Goal: Information Seeking & Learning: Learn about a topic

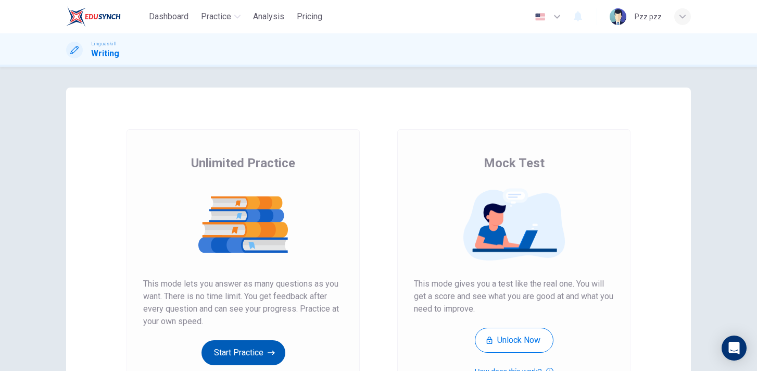
click at [256, 344] on button "Start Practice" at bounding box center [243, 352] width 84 height 25
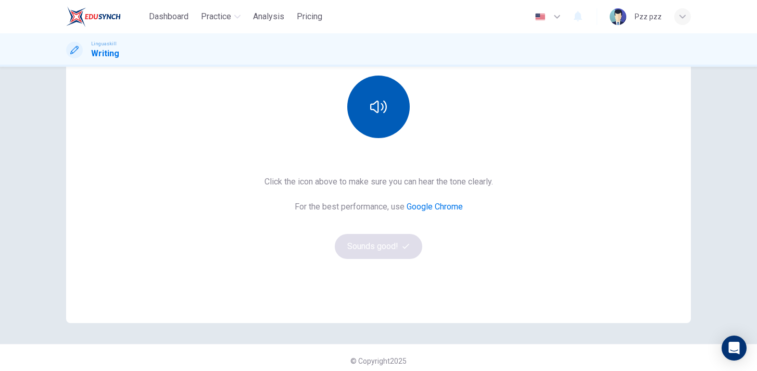
scroll to position [133, 0]
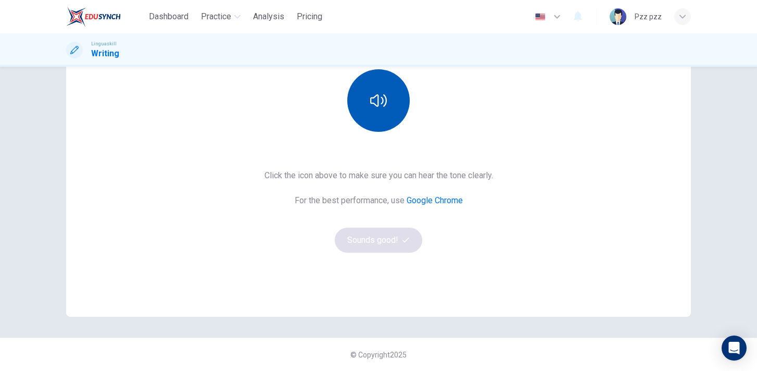
click at [380, 109] on button "button" at bounding box center [378, 100] width 62 height 62
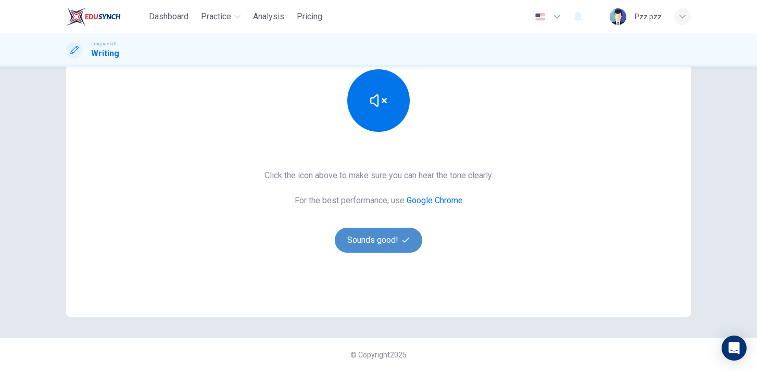
click at [385, 239] on button "Sounds good!" at bounding box center [378, 239] width 87 height 25
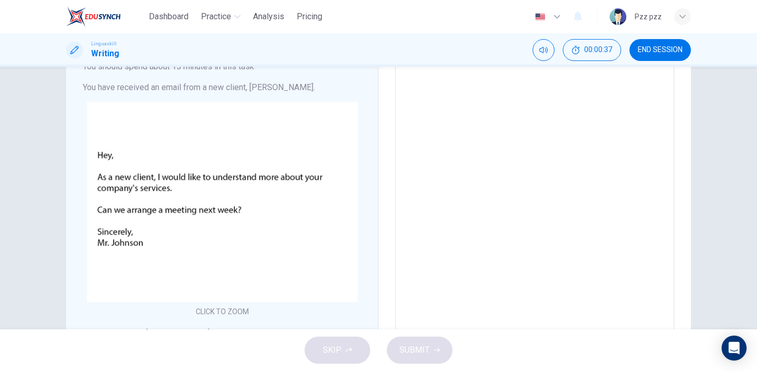
scroll to position [77, 0]
click at [455, 156] on textarea at bounding box center [534, 241] width 264 height 371
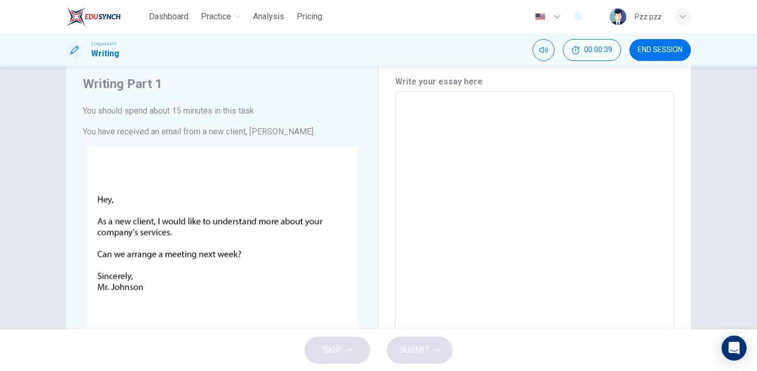
scroll to position [28, 0]
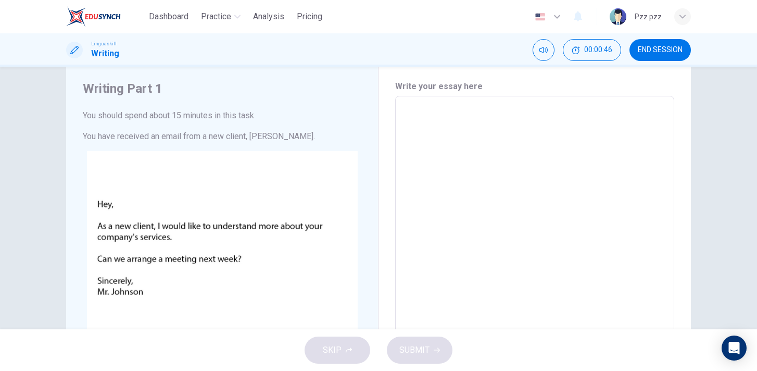
type textarea "H"
type textarea "x"
type textarea "He"
type textarea "x"
type textarea "Hel"
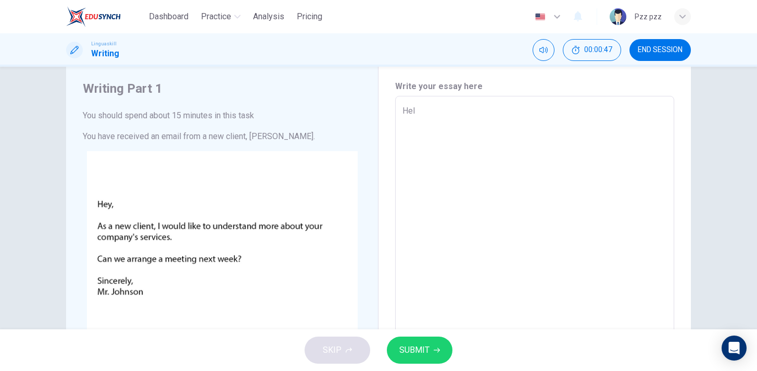
type textarea "x"
type textarea "Hell"
type textarea "x"
type textarea "Hell,"
type textarea "x"
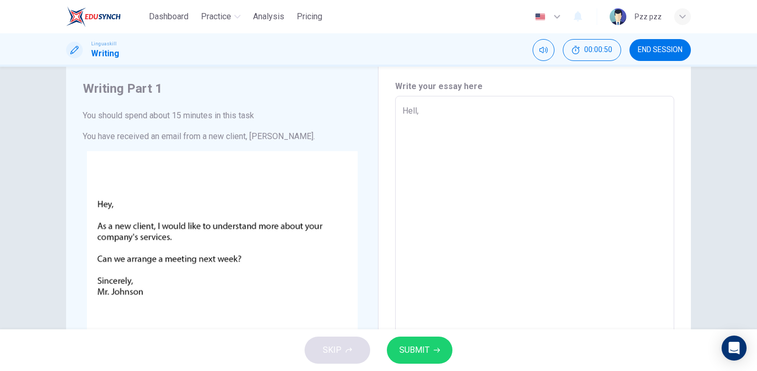
type textarea "Hell,"
type textarea "x"
type textarea "Hell,"
type textarea "x"
type textarea "Hell"
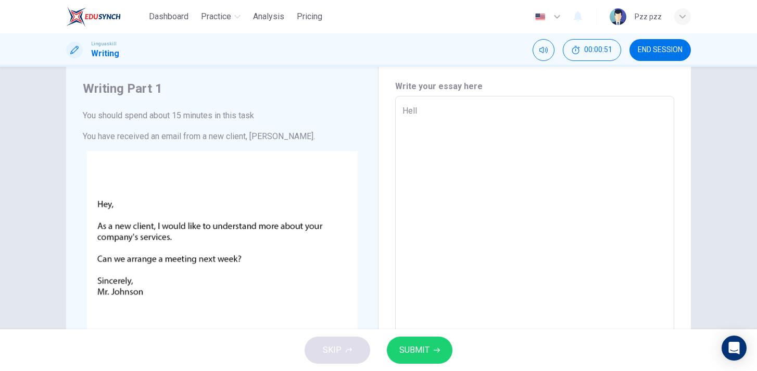
type textarea "x"
type textarea "Hello"
type textarea "x"
type textarea "Hello,"
type textarea "x"
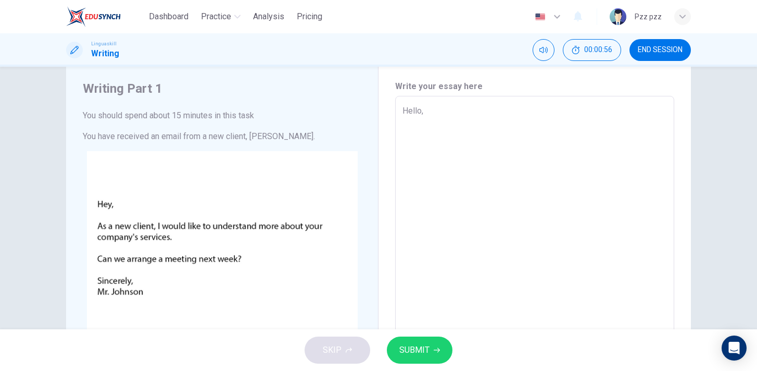
type textarea "Hello,"
type textarea "x"
type textarea "Hello, M"
type textarea "x"
type textarea "Hello, Mr"
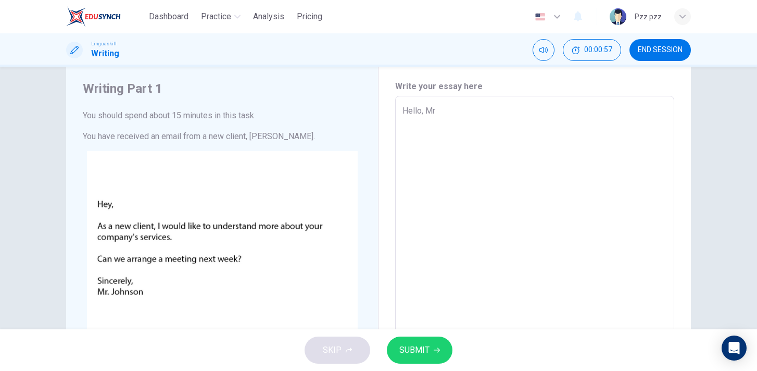
type textarea "x"
type textarea "Hello, Mr."
type textarea "x"
type textarea "Hello, Mr.J"
type textarea "x"
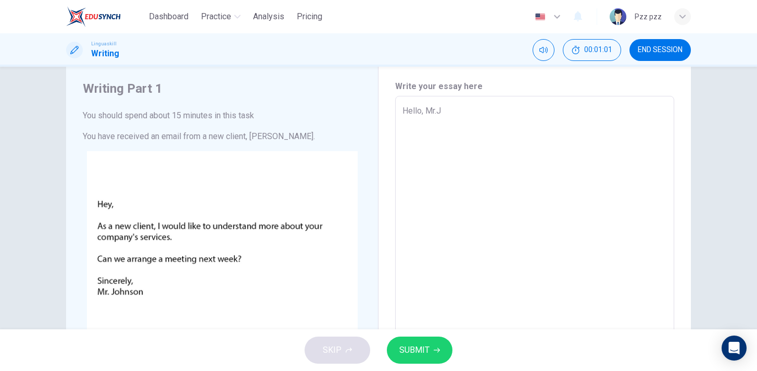
type textarea "Hello, Mr.Jo"
type textarea "x"
type textarea "Hello, Mr.Joh"
type textarea "x"
type textarea "Hello, Mr.John"
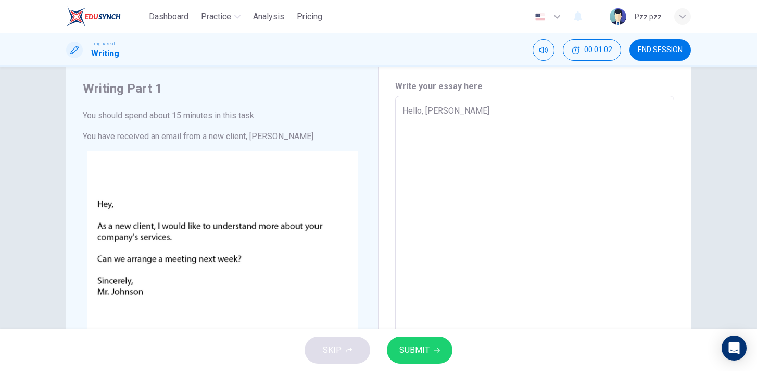
type textarea "x"
type textarea "Hello, Mr.John"
type textarea "x"
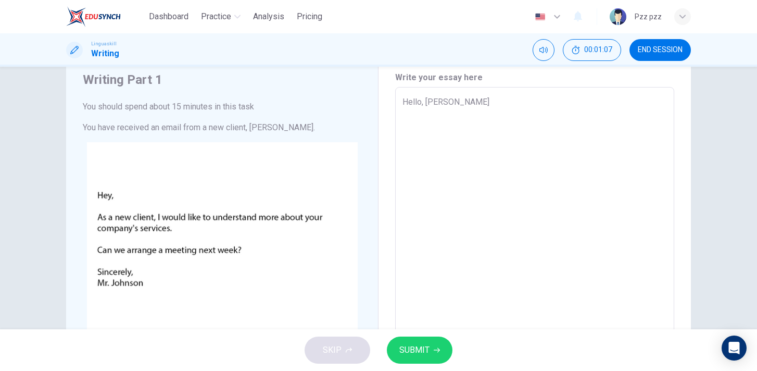
scroll to position [36, 0]
type textarea "Hello, Mr.John"
type textarea "x"
type textarea "Hello, Mr.John."
type textarea "x"
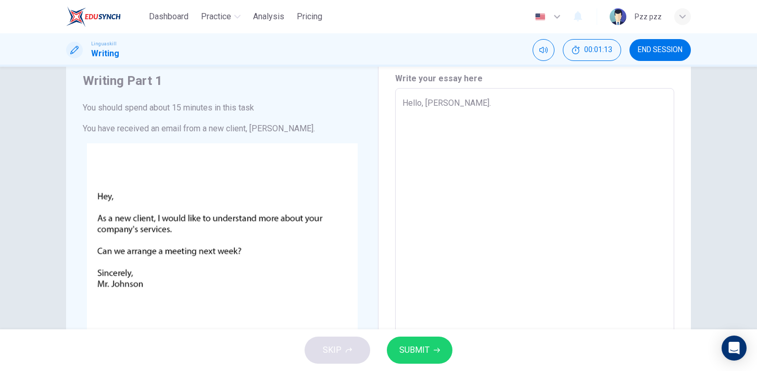
type textarea "Hello, Mr.John."
type textarea "x"
type textarea "Hello, Mr.John. y"
type textarea "x"
type textarea "Hello, Mr.John. yo"
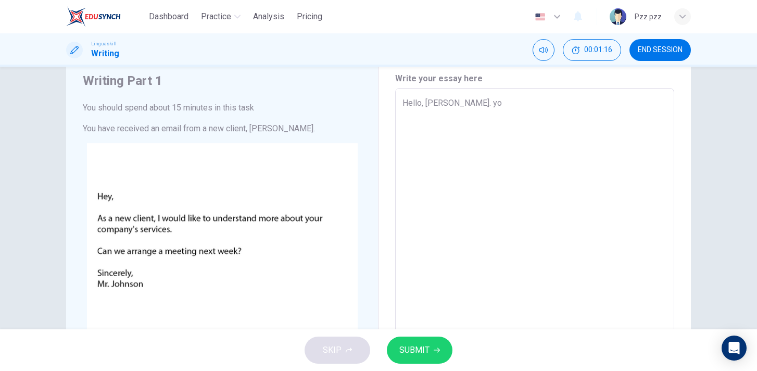
type textarea "x"
type textarea "Hello, Mr.John. you"
type textarea "x"
type textarea "Hello, Mr.John. you"
type textarea "x"
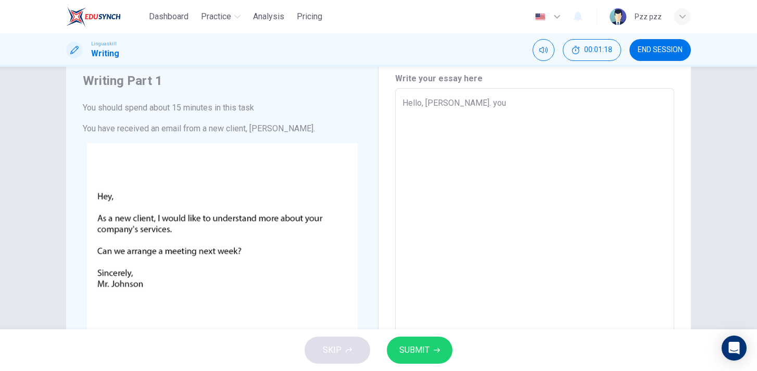
type textarea "Hello, Mr.John. you c"
type textarea "x"
type textarea "Hello, Mr.John. you ca"
type textarea "x"
type textarea "Hello, Mr.John. you can"
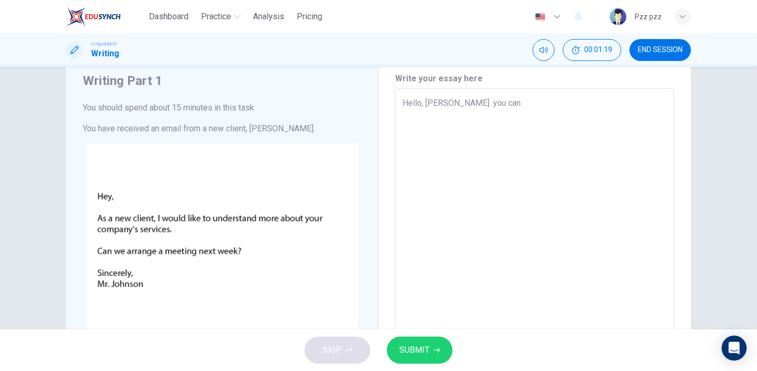
type textarea "x"
type textarea "Hello, Mr.John. you ca"
type textarea "x"
type textarea "Hello, Mr.John. you c"
type textarea "x"
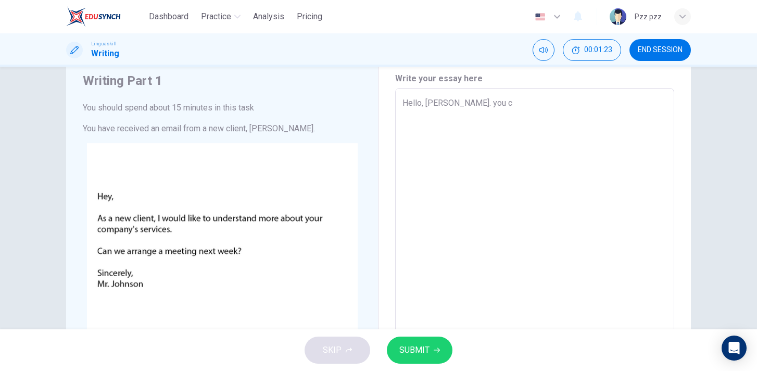
type textarea "Hello, Mr.John. you"
type textarea "x"
type textarea "Hello, Mr.John. you"
type textarea "x"
type textarea "Hello, Mr.John. yo"
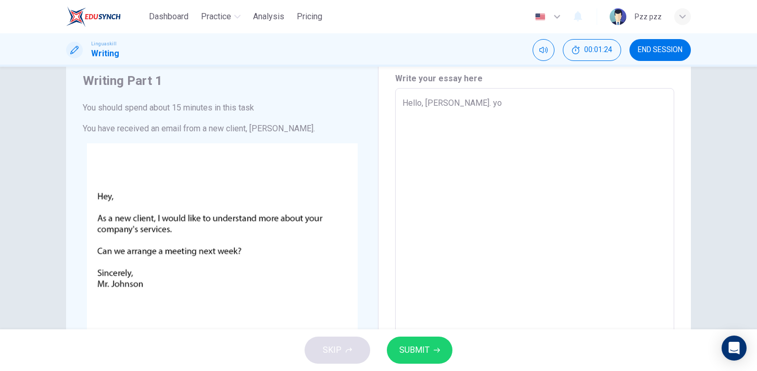
type textarea "x"
type textarea "Hello, Mr.John. y"
type textarea "x"
type textarea "Hello, Mr.John."
type textarea "x"
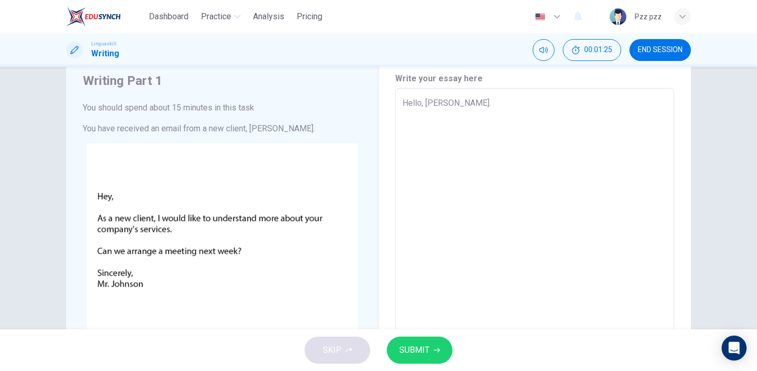
type textarea "Hello, Mr.John. Y"
type textarea "x"
type textarea "Hello, Mr.John. Yo"
type textarea "x"
type textarea "Hello, Mr.John. You"
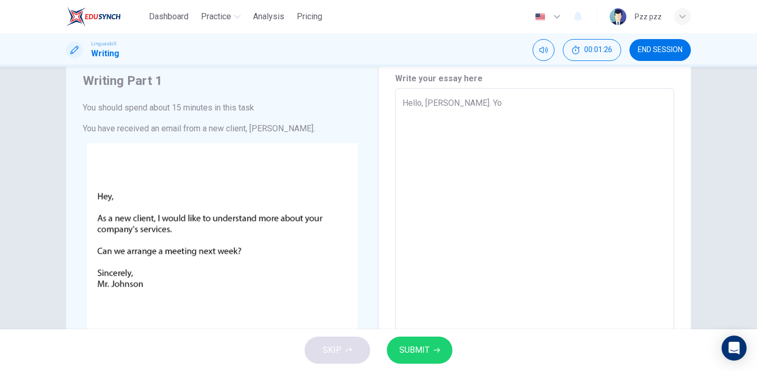
type textarea "x"
type textarea "Hello, Mr.John. You"
type textarea "x"
type textarea "Hello, Mr.John. You c"
type textarea "x"
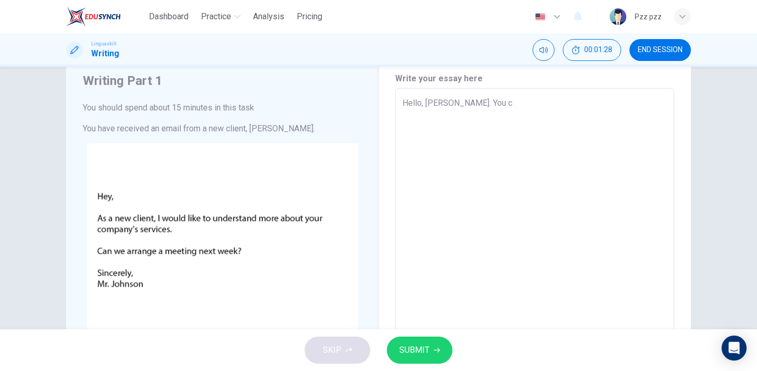
type textarea "Hello, Mr.John. You ca"
type textarea "x"
type textarea "Hello, Mr.John. You can"
type textarea "x"
type textarea "Hello, Mr.John. You can"
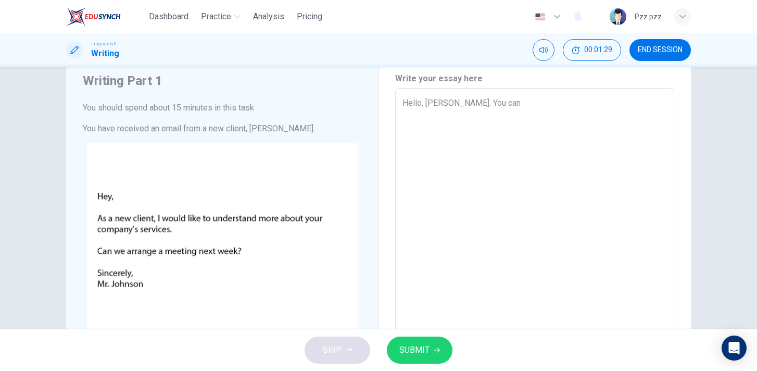
type textarea "x"
type textarea "Hello, Mr.John. You can a"
type textarea "x"
type textarea "Hello, Mr.John. You can ap"
type textarea "x"
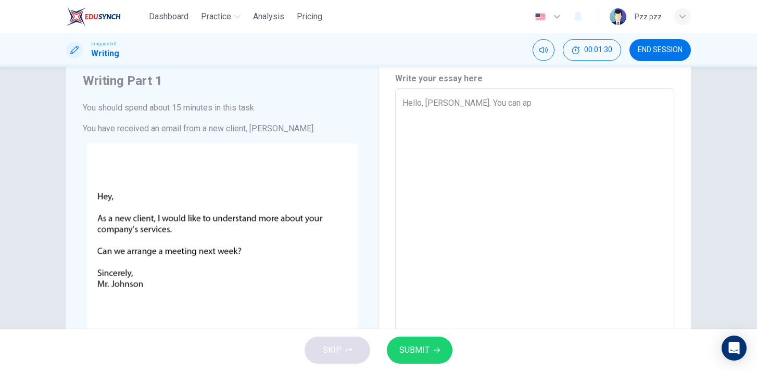
type textarea "Hello, Mr.John. You can app"
type textarea "x"
type textarea "Hello, Mr.John. You can appo"
type textarea "x"
type textarea "Hello, Mr.John. You can appoi"
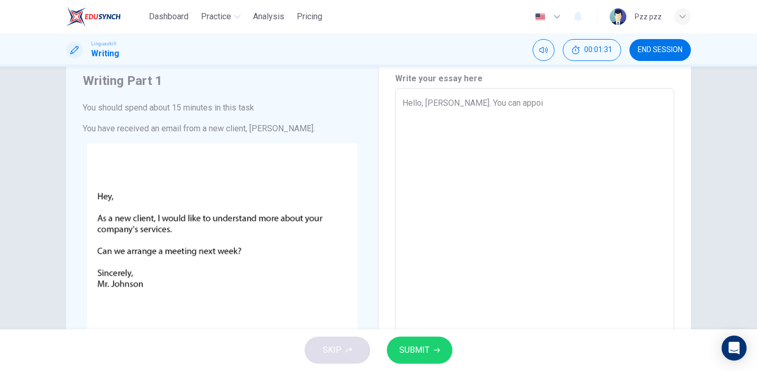
type textarea "x"
type textarea "Hello, Mr.John. You can appoin"
type textarea "x"
type textarea "Hello, Mr.John. You can appoint"
type textarea "x"
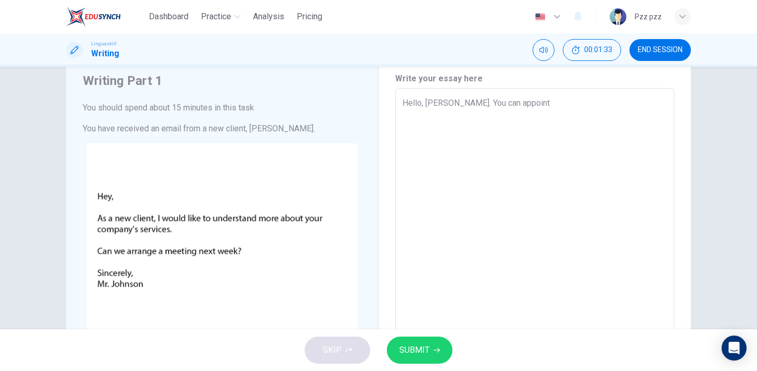
type textarea "Hello, Mr.John. You can appointm"
type textarea "x"
type textarea "Hello, Mr.John. You can appointme"
type textarea "x"
type textarea "Hello, Mr.John. You can appointmen"
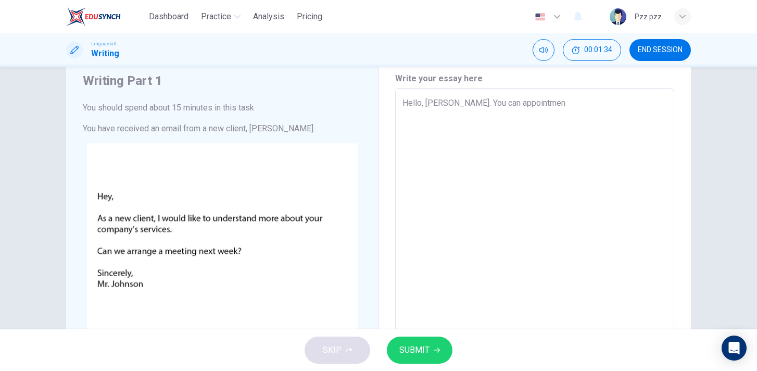
type textarea "x"
type textarea "Hello, Mr.John. You can appointment"
type textarea "x"
type textarea "Hello, Mr.John. You can appointment"
type textarea "x"
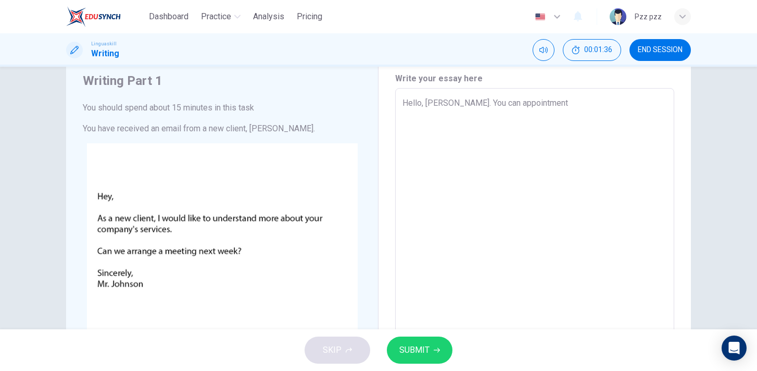
type textarea "Hello, Mr.John. You can appointment t"
type textarea "x"
type textarea "Hello, Mr.John. You can appointment ti"
type textarea "x"
type textarea "Hello, Mr.John. You can appointment tim"
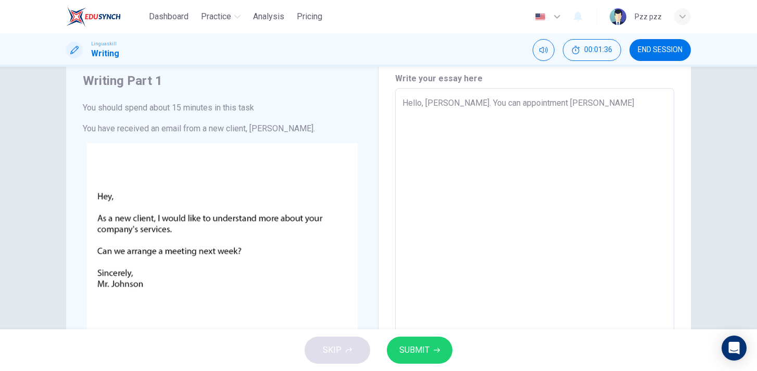
type textarea "x"
type textarea "Hello, Mr.John. You can appointment time"
type textarea "x"
type textarea "Hello, Mr.John. You can appointment time"
type textarea "x"
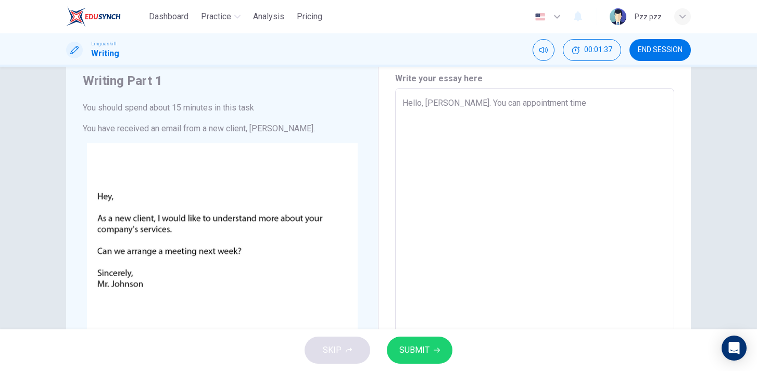
type textarea "Hello, Mr.John. You can appointment time d"
type textarea "x"
type textarea "Hello, Mr.John. You can appointment time da"
type textarea "x"
type textarea "Hello, Mr.John. You can appointment time dat"
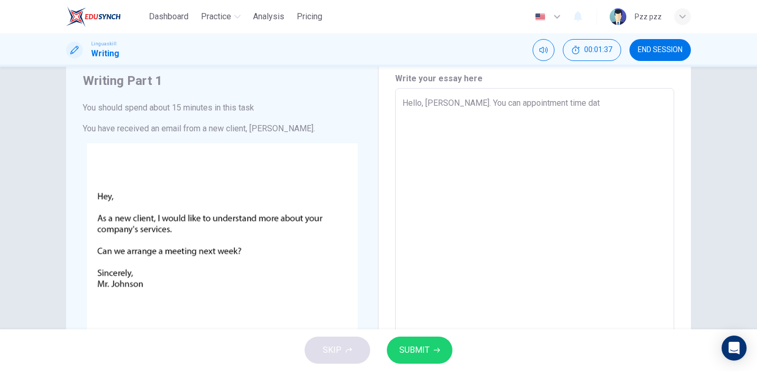
type textarea "x"
type textarea "Hello, Mr.John. You can appointment time date"
type textarea "x"
type textarea "Hello, Mr.John. You can appointment time date"
type textarea "x"
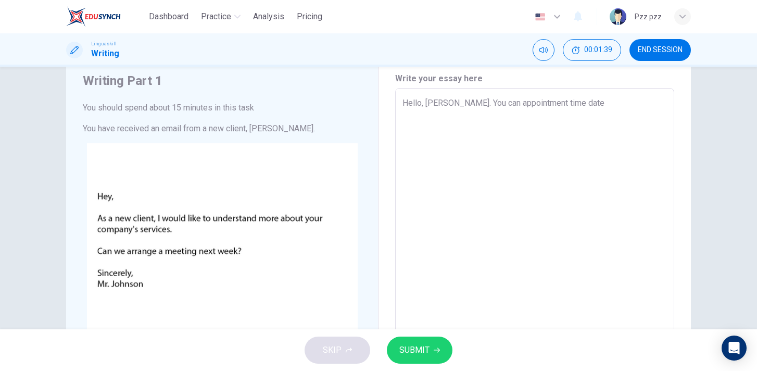
type textarea "Hello, Mr.John. You can appointment time date f"
type textarea "x"
type textarea "Hello, Mr.John. You can appointment time date fo"
type textarea "x"
type textarea "Hello, Mr.John. You can appointment time date for"
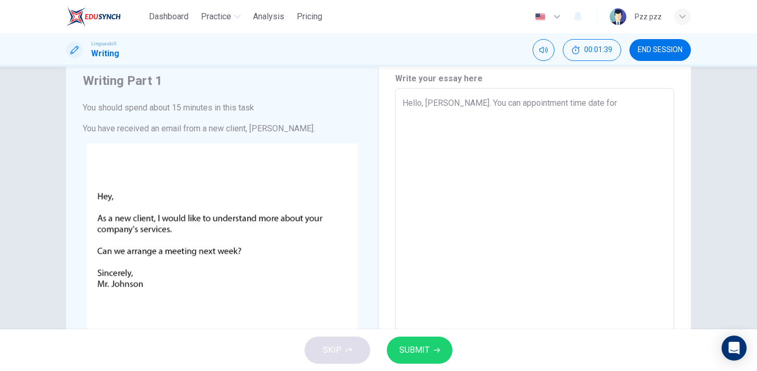
type textarea "x"
type textarea "Hello, Mr.John. You can appointment time date for"
type textarea "x"
type textarea "Hello, Mr.John. You can appointment time date for o"
type textarea "x"
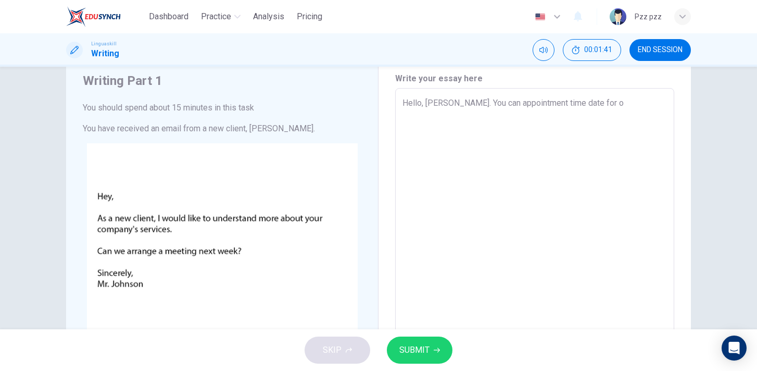
type textarea "Hello, Mr.John. You can appointment time date for ou"
type textarea "x"
type textarea "Hello, Mr.John. You can appointment time date for our"
type textarea "x"
type textarea "Hello, Mr.John. You can appointment time date for our"
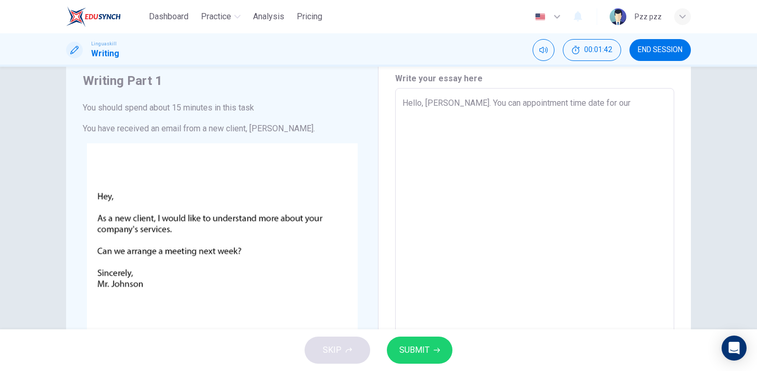
type textarea "x"
type textarea "Hello, Mr.John. You can appointment time date for our m"
type textarea "x"
type textarea "Hello, Mr.John. You can appointment time date for our me"
type textarea "x"
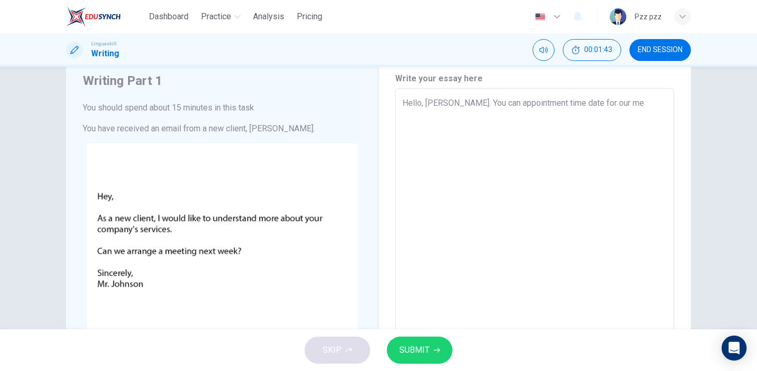
type textarea "Hello, Mr.John. You can appointment time date for our mee"
type textarea "x"
type textarea "Hello, Mr.John. You can appointment time date for our meet"
type textarea "x"
type textarea "Hello, Mr.John. You can appointment time date for our meeti"
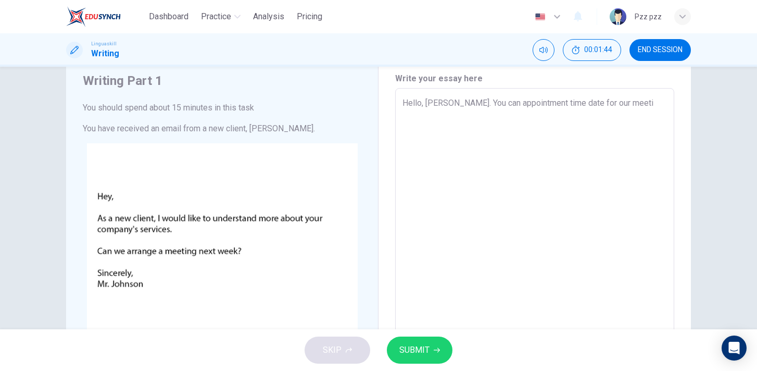
type textarea "x"
type textarea "Hello, Mr.John. You can appointment time date for our meetin"
type textarea "x"
type textarea "Hello, Mr.John. You can appointment time date for our meeting"
type textarea "x"
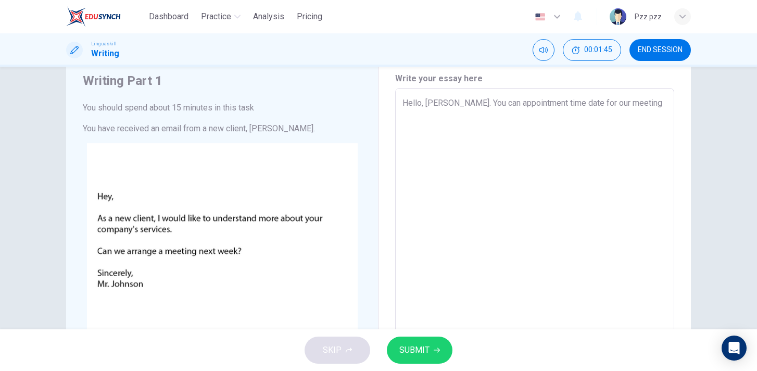
type textarea "Hello, Mr.John. You can appointment time date for our meeting"
type textarea "x"
type textarea "Hello, Mr.John. You can appointment time date for our meeting i"
type textarea "x"
type textarea "Hello, Mr.John. You can appointment time date for our meeting"
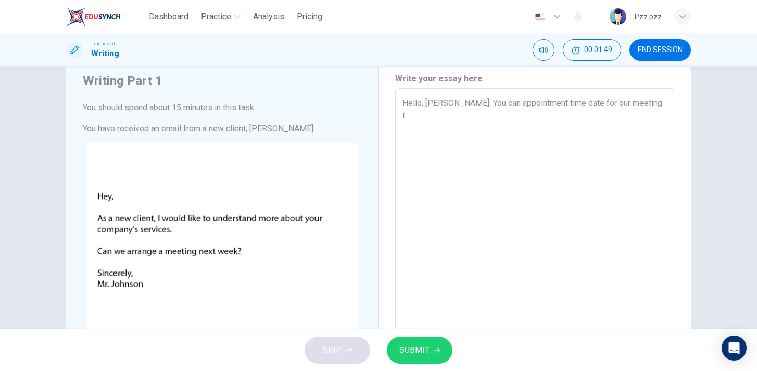
type textarea "x"
type textarea "Hello, Mr.John. You can appointment time date for our meeting e"
type textarea "x"
type textarea "Hello, Mr.John. You can appointment time date for our meeting ea"
type textarea "x"
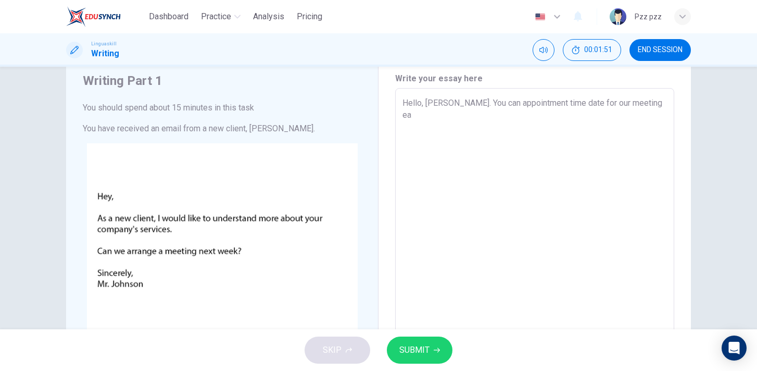
type textarea "Hello, Mr.John. You can appointment time date for our meeting eat"
type textarea "x"
type textarea "Hello, Mr.John. You can appointment time date for our meeting eath"
type textarea "x"
type textarea "Hello, Mr.John. You can appointment time date for our meeting eathe"
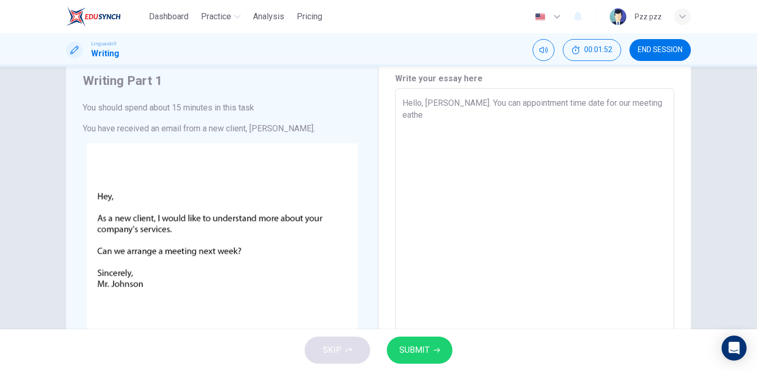
type textarea "x"
type textarea "Hello, Mr.John. You can appointment time date for our meeting eather"
type textarea "x"
type textarea "Hello, Mr.John. You can appointment time date for our meeting eather"
type textarea "x"
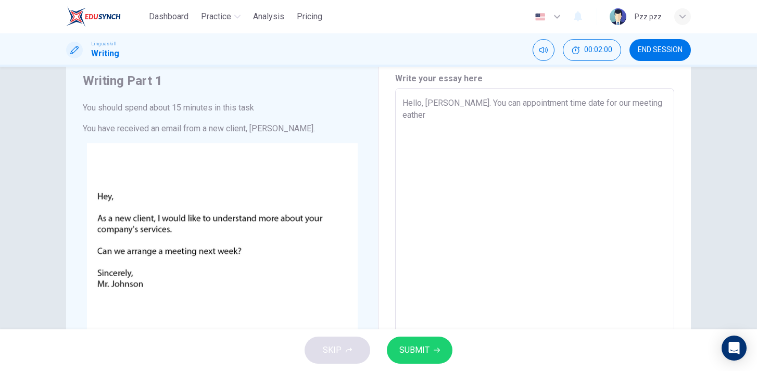
type textarea "Hello, Mr.John. You can appointment time date for our meeting eather m"
type textarea "x"
type textarea "Hello, Mr.John. You can appointment time date for our meeting eather mo"
type textarea "x"
type textarea "Hello, Mr.John. You can appointment time date for our meeting eather mon"
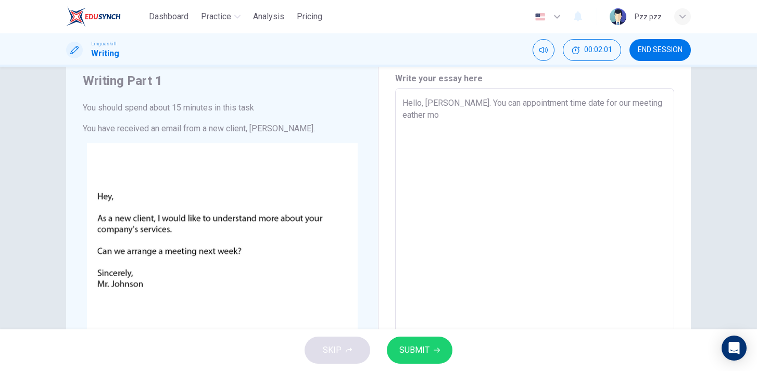
type textarea "x"
type textarea "Hello, Mr.John. You can appointment time date for our meeting eather mond"
type textarea "x"
type textarea "Hello, Mr.John. You can appointment time date for our meeting eather monda"
type textarea "x"
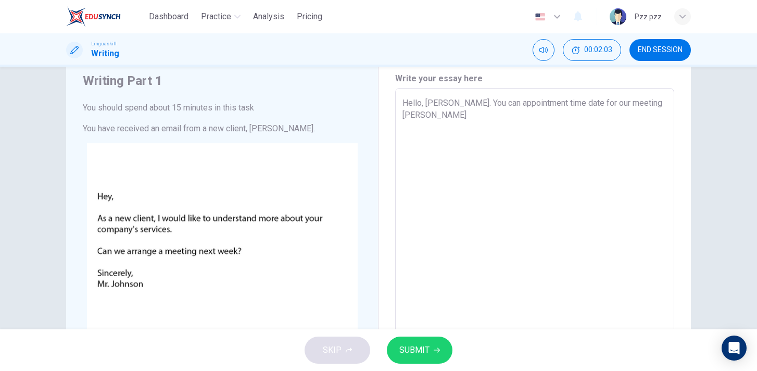
type textarea "Hello, Mr.John. You can appointment time date for our meeting eather monday"
type textarea "x"
type textarea "Hello, Mr.John. You can appointment time date for our meeting eather monday"
type textarea "x"
type textarea "Hello, Mr.John. You can appointment time date for our meeting eather monday 1"
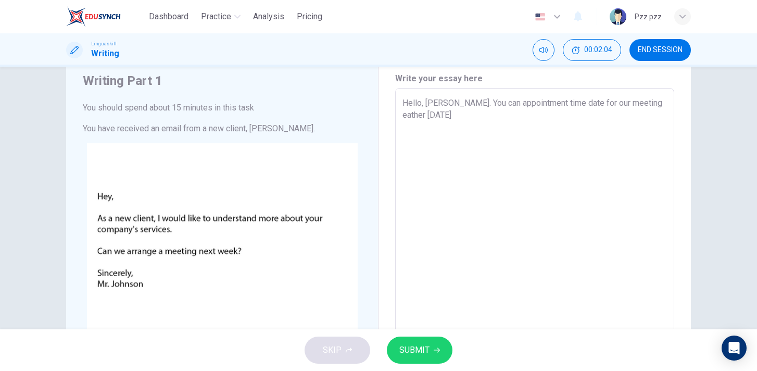
type textarea "x"
type textarea "Hello, Mr.John. You can appointment time date for our meeting eather monday 13"
type textarea "x"
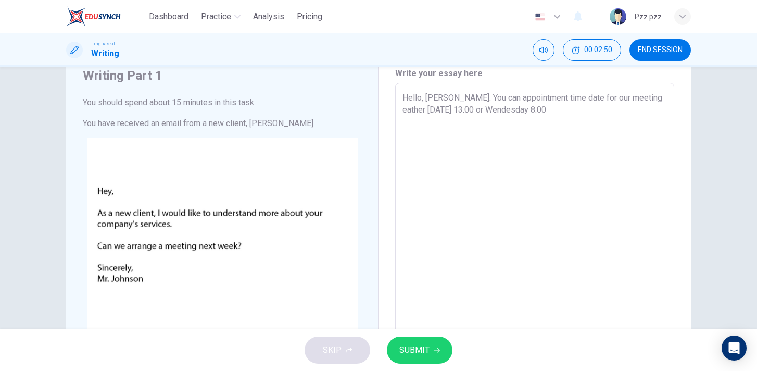
scroll to position [33, 0]
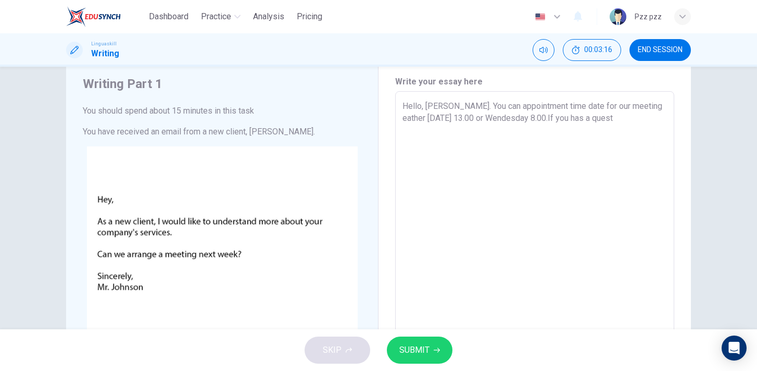
click at [562, 119] on textarea "Hello, Mr.John. You can appointment time date for our meeting eather monday 13.…" at bounding box center [534, 285] width 264 height 371
click at [566, 118] on textarea "Hello, Mr.John. You can appointment time date for our meeting eather monday 13.…" at bounding box center [534, 285] width 264 height 371
click at [614, 123] on textarea "Hello, Mr.John. You can appointment time date for our meeting eather monday 13.…" at bounding box center [534, 285] width 264 height 371
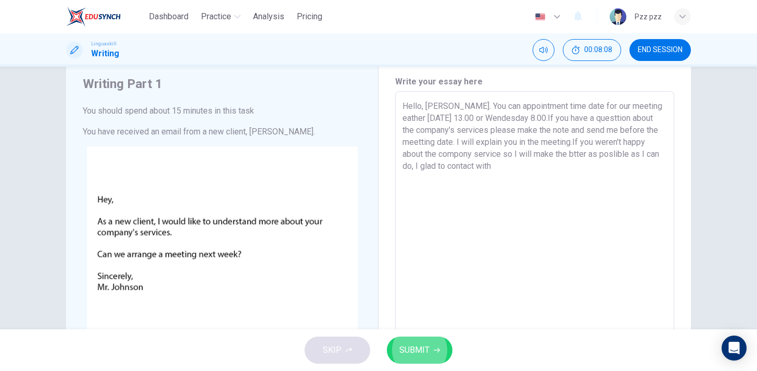
click at [605, 170] on textarea "Hello, Mr.John. You can appointment time date for our meeting eather monday 13.…" at bounding box center [534, 285] width 264 height 371
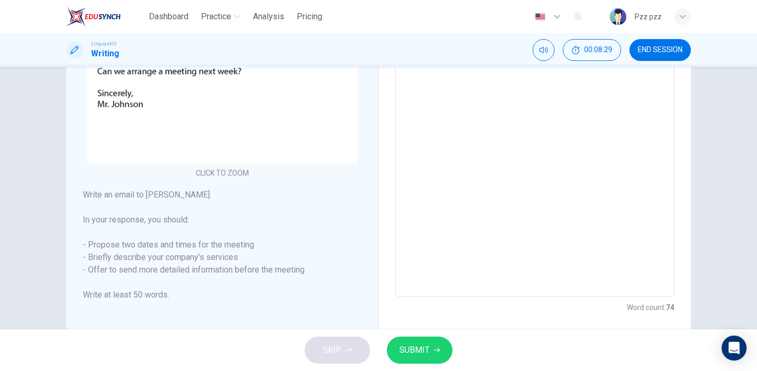
scroll to position [242, 0]
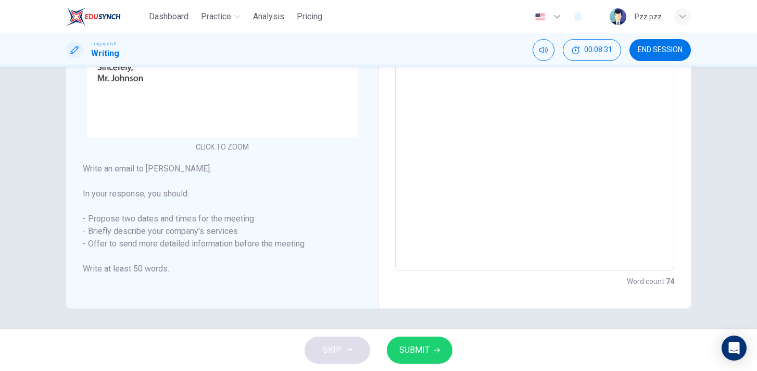
click at [404, 350] on span "SUBMIT" at bounding box center [414, 350] width 30 height 15
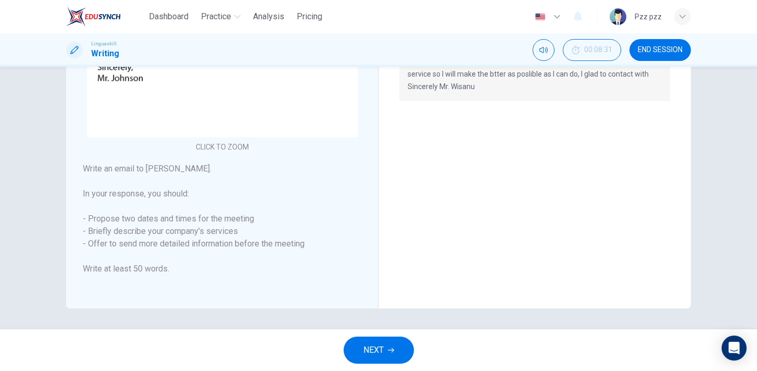
click at [364, 349] on span "NEXT" at bounding box center [373, 350] width 20 height 15
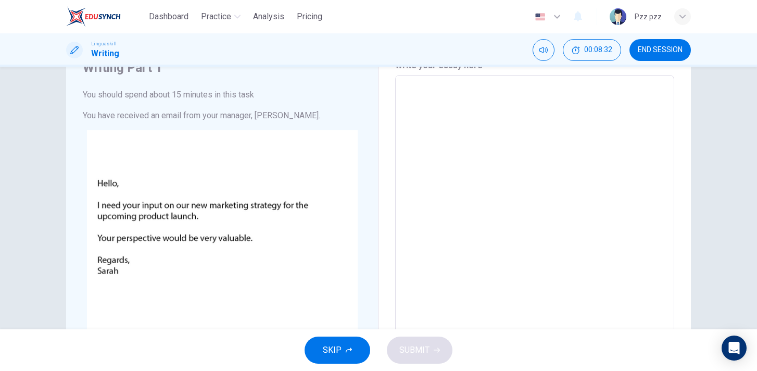
scroll to position [48, 0]
click at [639, 53] on span "END SESSION" at bounding box center [660, 50] width 45 height 8
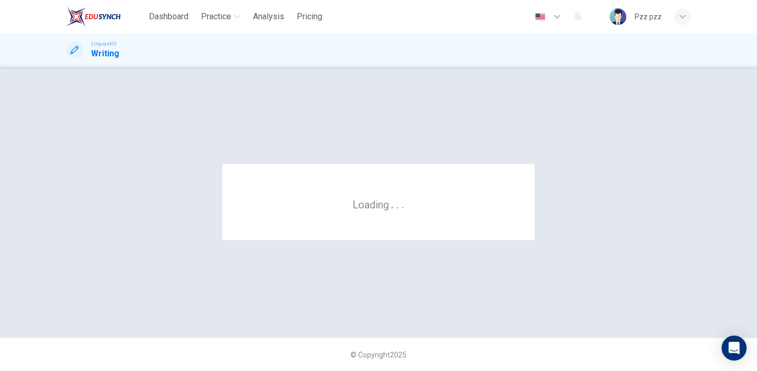
scroll to position [0, 0]
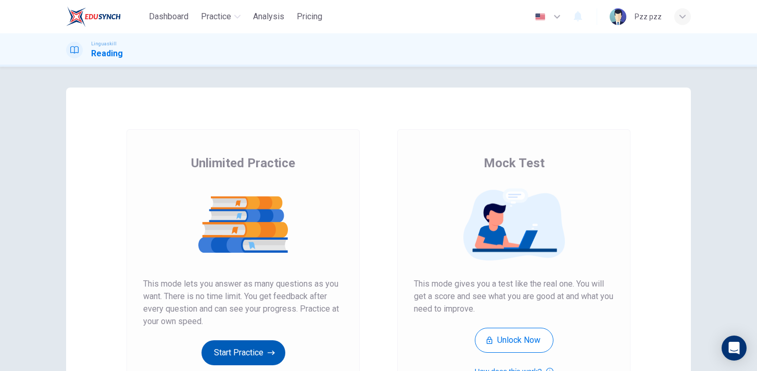
click at [230, 347] on button "Start Practice" at bounding box center [243, 352] width 84 height 25
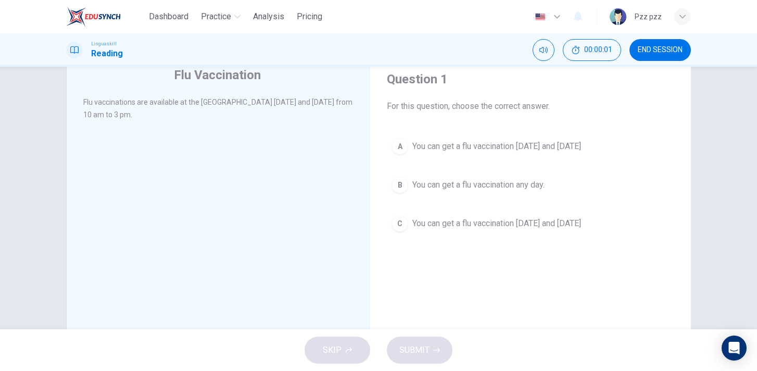
scroll to position [38, 0]
click at [515, 148] on span "You can get a flu vaccination [DATE] and [DATE]" at bounding box center [496, 146] width 169 height 12
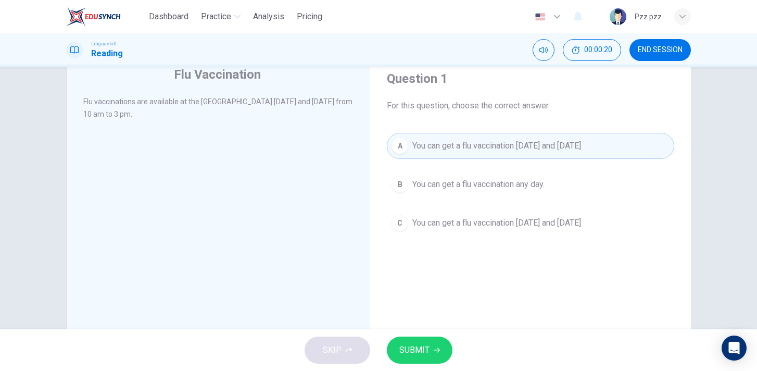
click at [422, 346] on span "SUBMIT" at bounding box center [414, 350] width 30 height 15
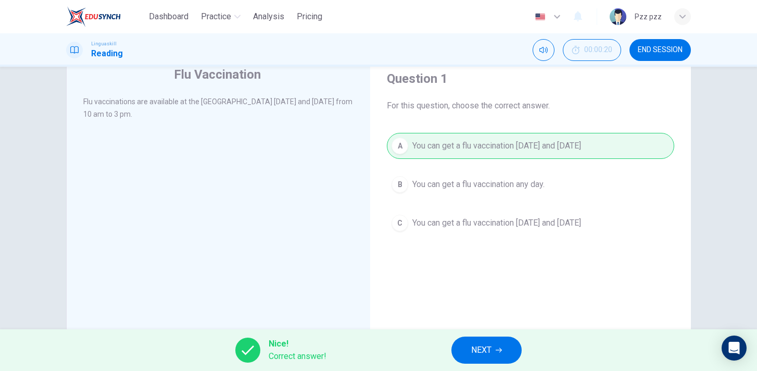
click at [491, 343] on span "NEXT" at bounding box center [481, 350] width 20 height 15
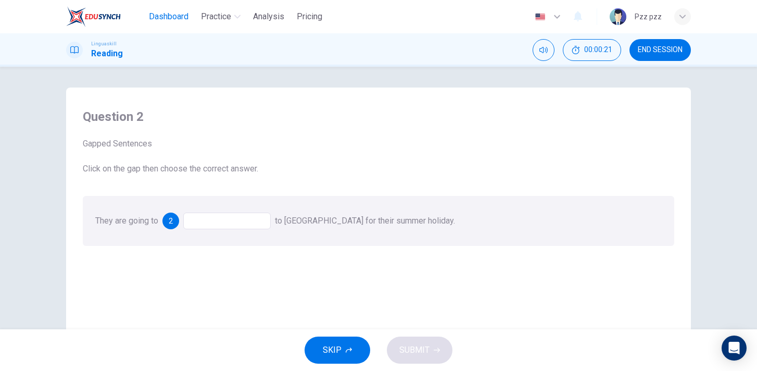
click at [165, 13] on span "Dashboard" at bounding box center [169, 16] width 40 height 12
click at [675, 57] on button "END SESSION" at bounding box center [659, 50] width 61 height 22
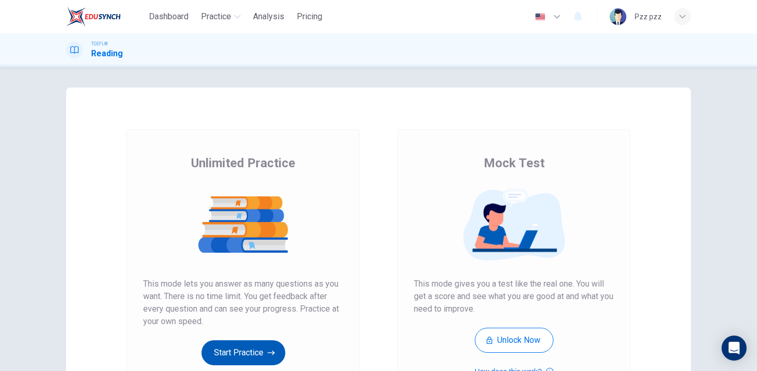
click at [249, 346] on button "Start Practice" at bounding box center [243, 352] width 84 height 25
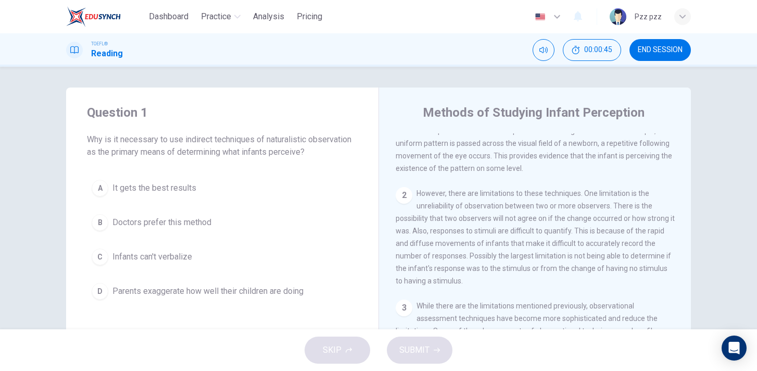
scroll to position [61, 0]
click at [658, 44] on button "END SESSION" at bounding box center [659, 50] width 61 height 22
